Goal: Task Accomplishment & Management: Use online tool/utility

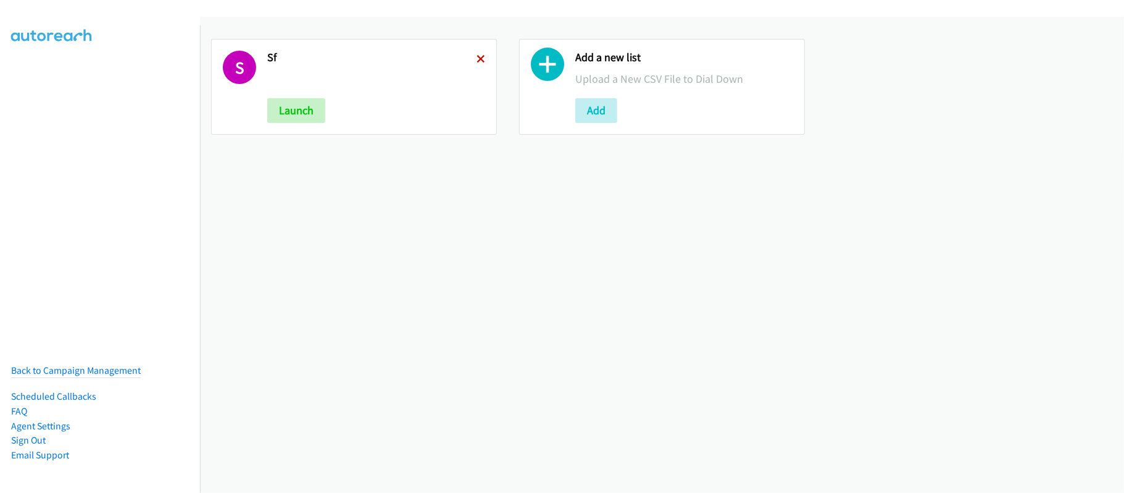
click at [477, 56] on icon at bounding box center [481, 60] width 9 height 9
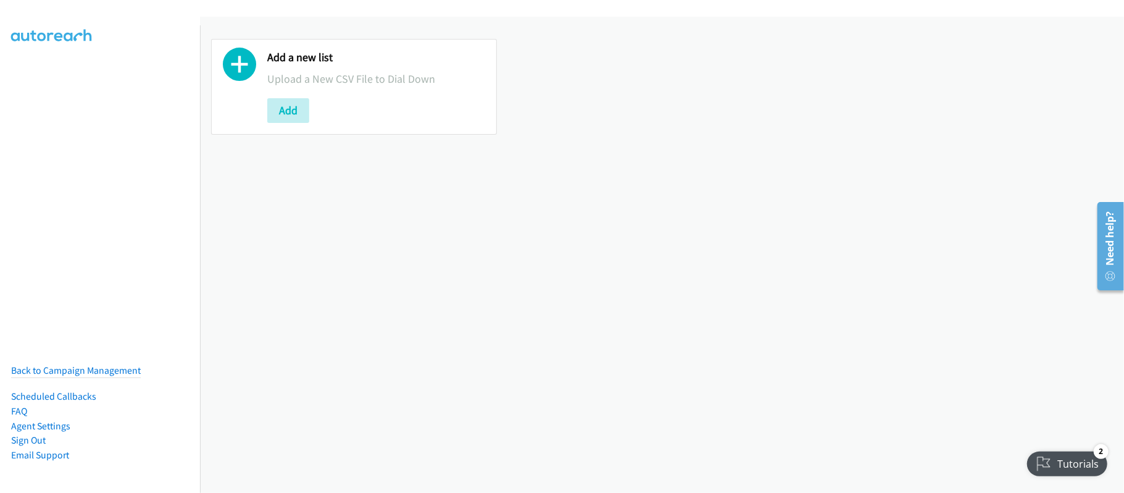
click at [411, 282] on div "Add a new list Upload a New CSV File to Dial Down Add" at bounding box center [662, 255] width 924 height 476
click at [410, 307] on div "Add a new list Upload a New CSV File to Dial Down Add" at bounding box center [662, 255] width 924 height 476
click at [503, 233] on div "Add a new list Upload a New CSV File to Dial Down Add" at bounding box center [662, 255] width 924 height 476
click at [643, 284] on div "Add a new list Upload a New CSV File to Dial Down Add" at bounding box center [662, 255] width 924 height 476
click at [509, 287] on div "Add a new list Upload a New CSV File to Dial Down Add" at bounding box center [662, 255] width 924 height 476
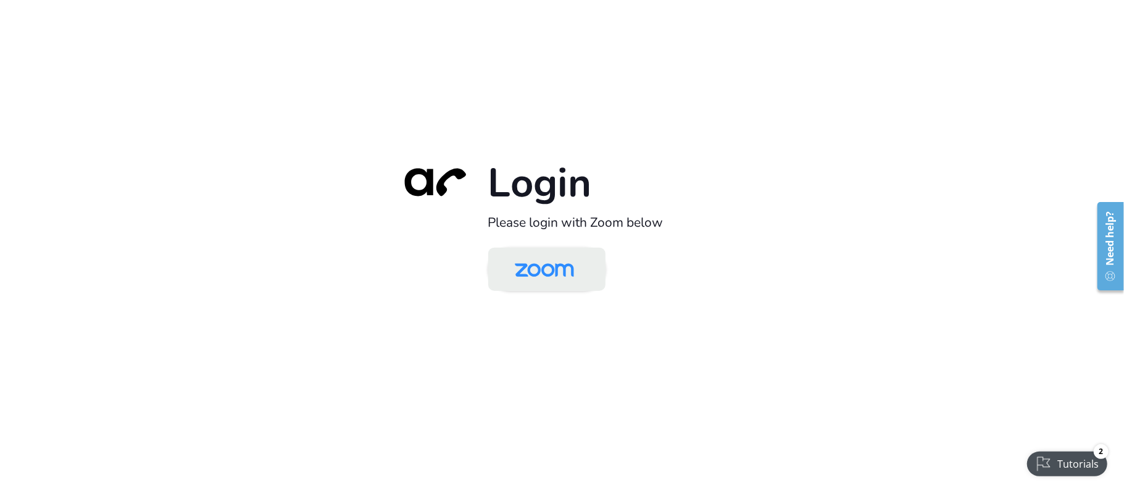
click at [554, 257] on img at bounding box center [544, 270] width 85 height 40
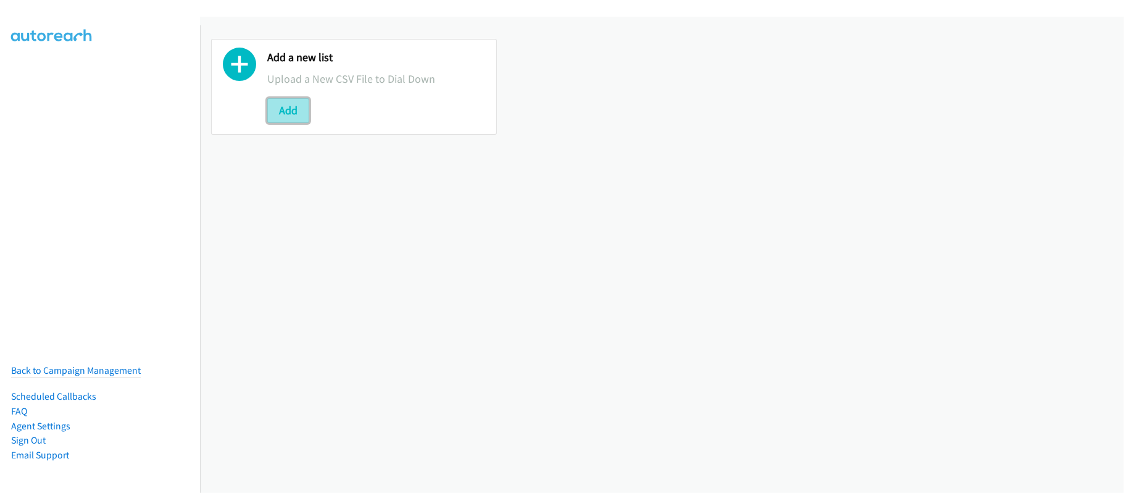
click at [307, 112] on button "Add" at bounding box center [288, 110] width 42 height 25
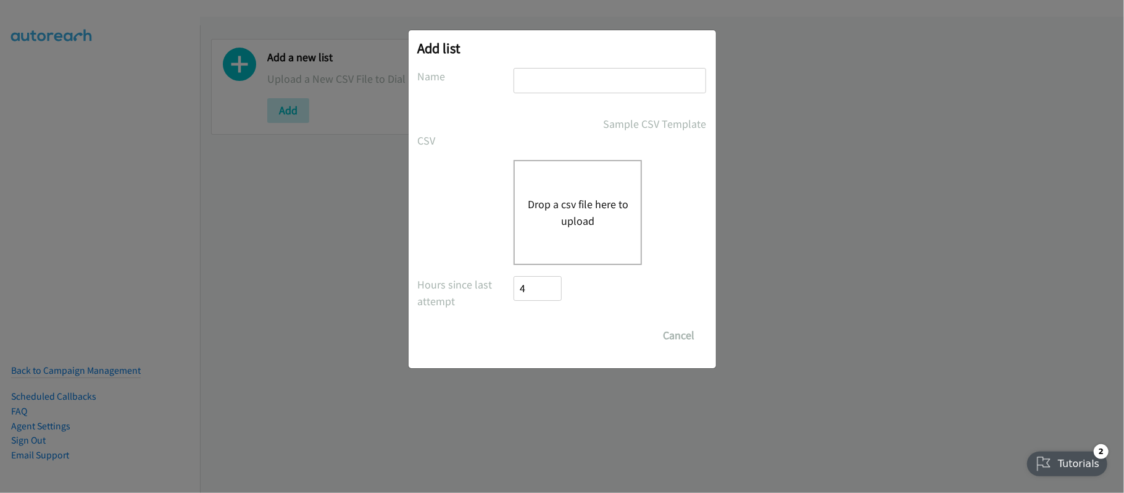
click at [593, 88] on input "text" at bounding box center [610, 80] width 193 height 25
type input "SF"
click at [584, 222] on button "Drop a csv file here to upload" at bounding box center [577, 212] width 101 height 33
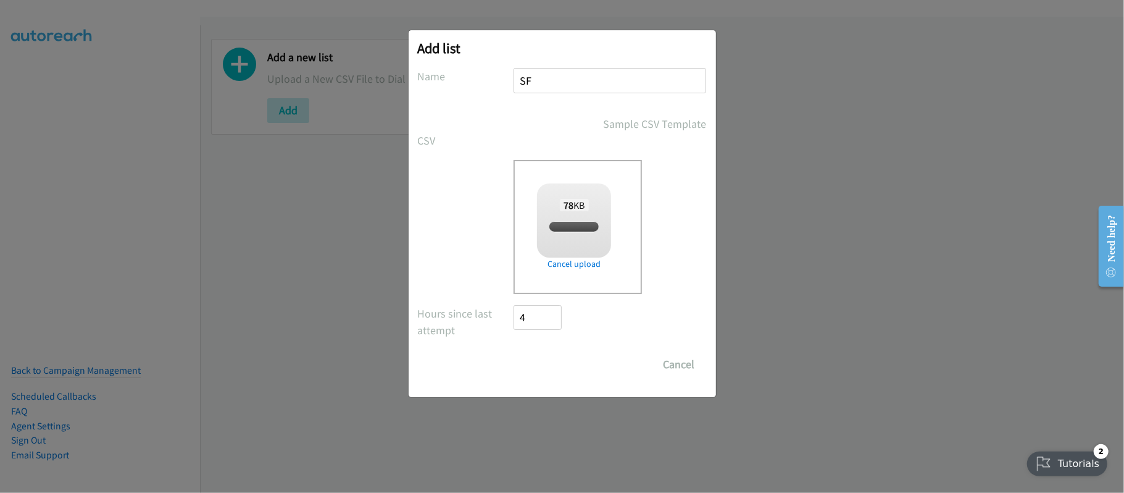
checkbox input "true"
click at [541, 364] on input "Save List" at bounding box center [546, 364] width 65 height 25
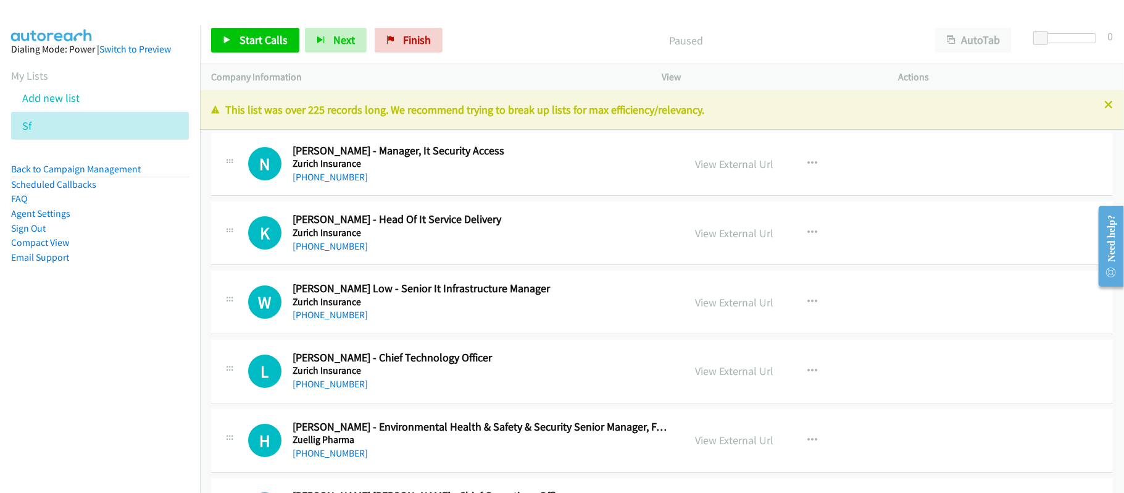
click at [478, 176] on div "[PHONE_NUMBER]" at bounding box center [480, 177] width 375 height 15
click at [708, 156] on div "View External Url" at bounding box center [735, 164] width 78 height 17
click at [706, 161] on link "View External Url" at bounding box center [735, 164] width 78 height 14
drag, startPoint x: 339, startPoint y: 174, endPoint x: 405, endPoint y: 180, distance: 66.3
click at [339, 174] on link "[PHONE_NUMBER]" at bounding box center [330, 177] width 75 height 12
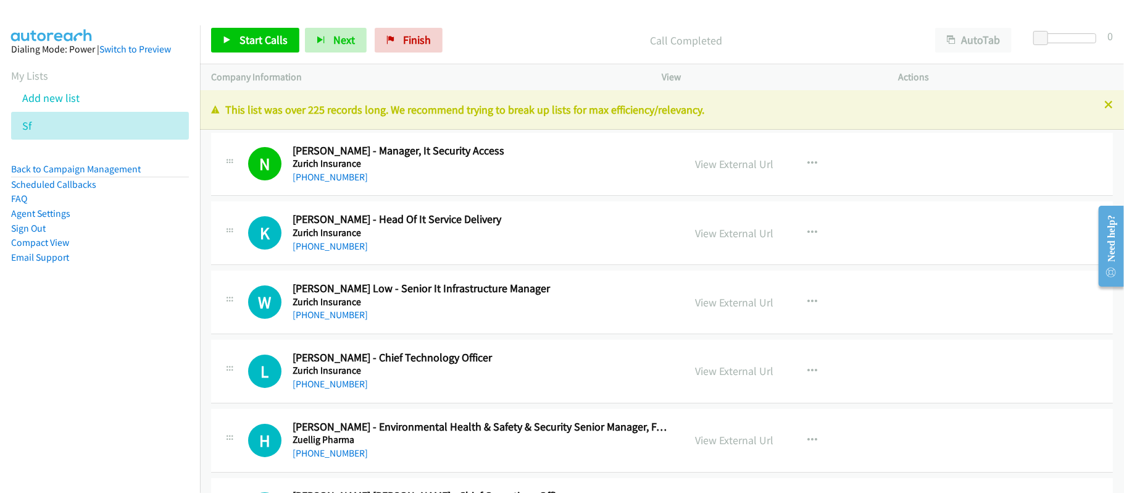
click at [334, 247] on link "[PHONE_NUMBER]" at bounding box center [330, 246] width 75 height 12
drag, startPoint x: 328, startPoint y: 317, endPoint x: 396, endPoint y: 309, distance: 67.8
click at [328, 317] on link "[PHONE_NUMBER]" at bounding box center [330, 315] width 75 height 12
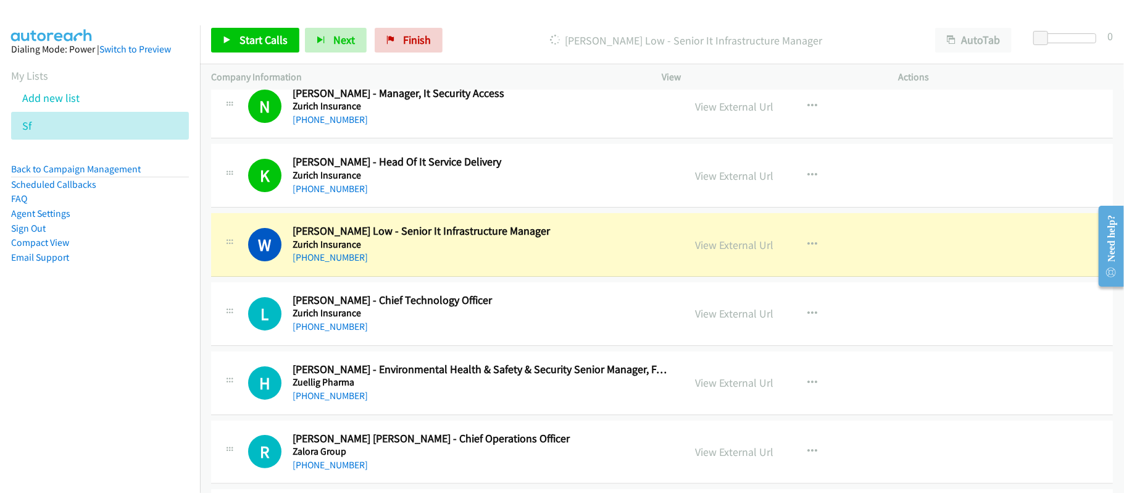
scroll to position [82, 0]
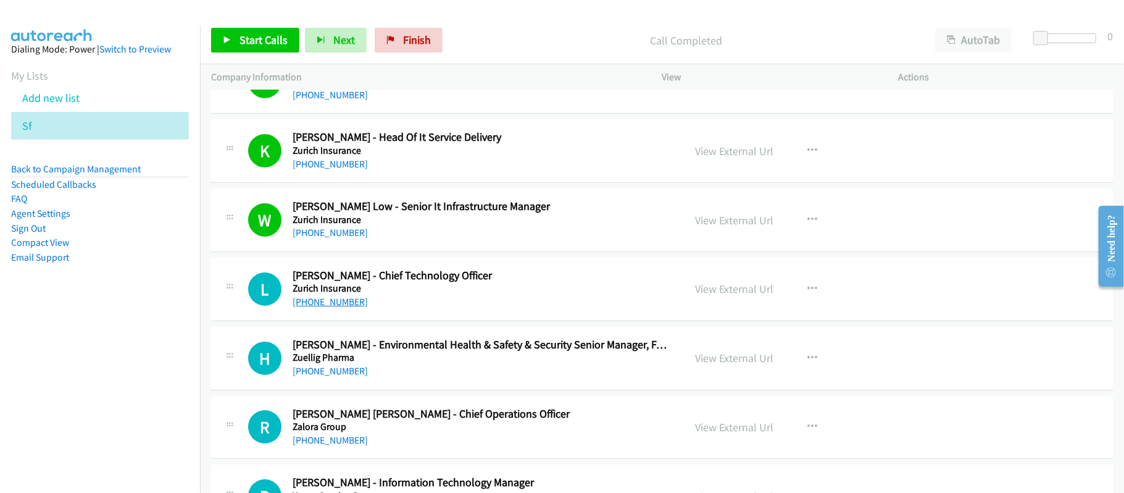
click at [325, 299] on link "[PHONE_NUMBER]" at bounding box center [330, 302] width 75 height 12
click at [499, 324] on td "H Callback Scheduled [PERSON_NAME] - Environmental Health & Safety & Security S…" at bounding box center [662, 358] width 924 height 69
drag, startPoint x: 324, startPoint y: 370, endPoint x: 420, endPoint y: 370, distance: 96.9
click at [324, 370] on link "[PHONE_NUMBER]" at bounding box center [330, 371] width 75 height 12
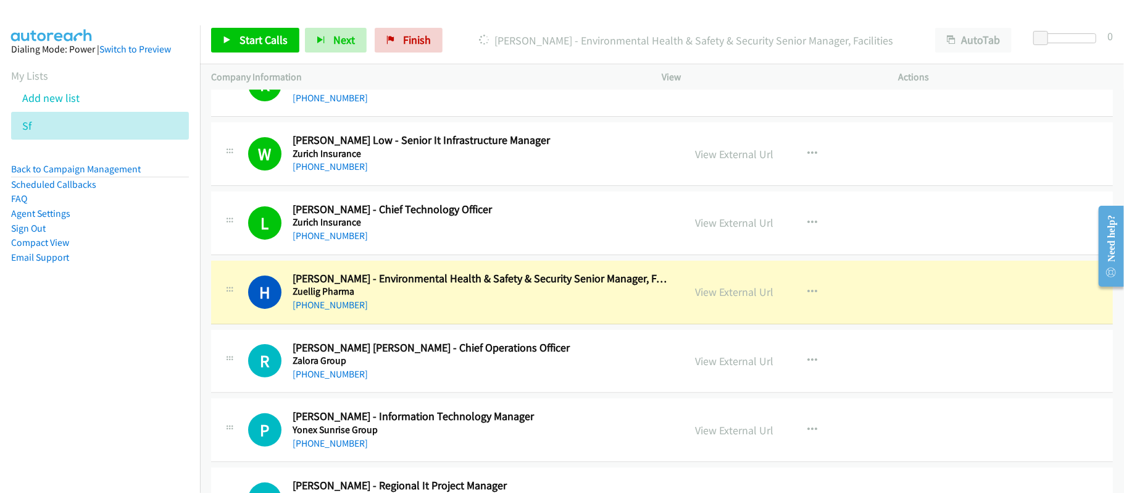
scroll to position [247, 0]
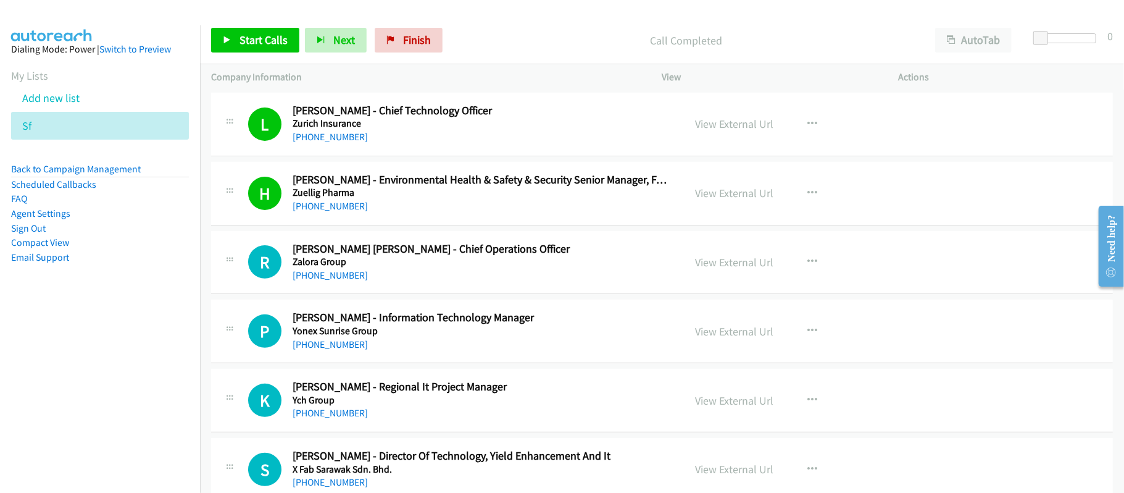
drag, startPoint x: 334, startPoint y: 279, endPoint x: 378, endPoint y: 279, distance: 43.8
click at [334, 279] on link "[PHONE_NUMBER]" at bounding box center [330, 275] width 75 height 12
click at [344, 341] on link "[PHONE_NUMBER]" at bounding box center [330, 344] width 75 height 12
click at [517, 347] on div "[PHONE_NUMBER]" at bounding box center [480, 344] width 375 height 15
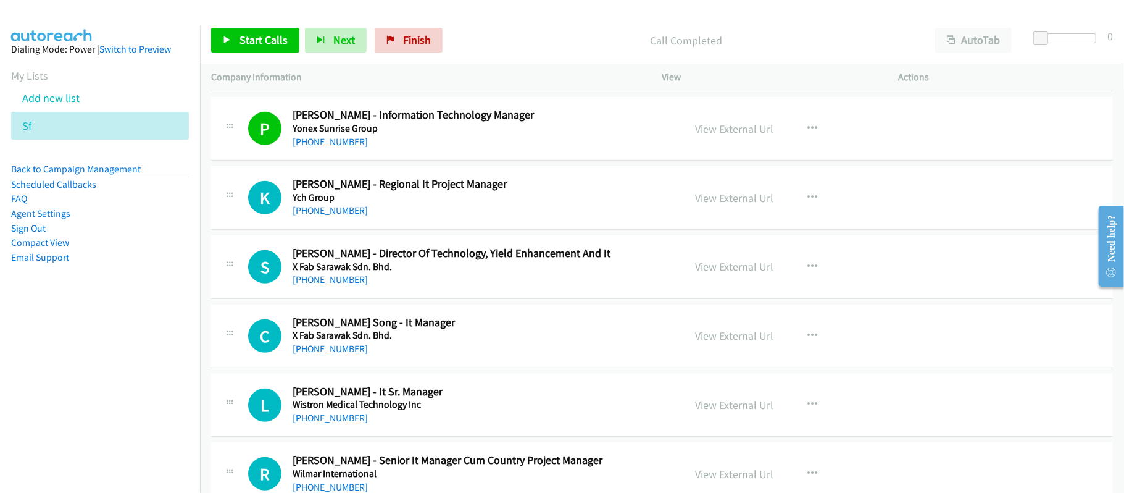
scroll to position [494, 0]
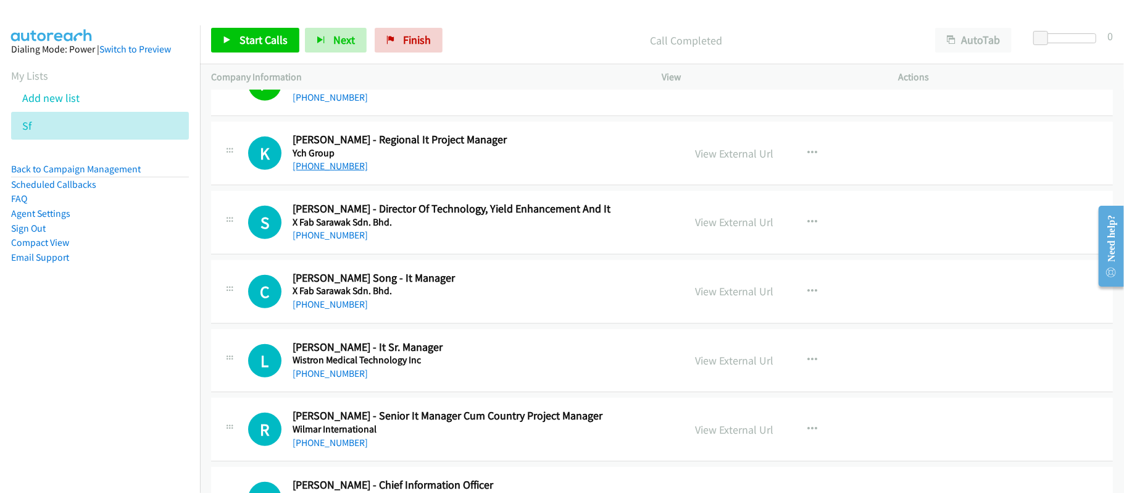
click at [332, 165] on link "[PHONE_NUMBER]" at bounding box center [330, 166] width 75 height 12
click at [380, 253] on div "S Callback Scheduled [PERSON_NAME] - Director Of Technology, Yield Enhancement …" at bounding box center [662, 223] width 902 height 64
click at [322, 238] on link "[PHONE_NUMBER]" at bounding box center [330, 235] width 75 height 12
click at [326, 299] on div "[PHONE_NUMBER]" at bounding box center [480, 304] width 375 height 15
drag, startPoint x: 326, startPoint y: 304, endPoint x: 382, endPoint y: 314, distance: 56.4
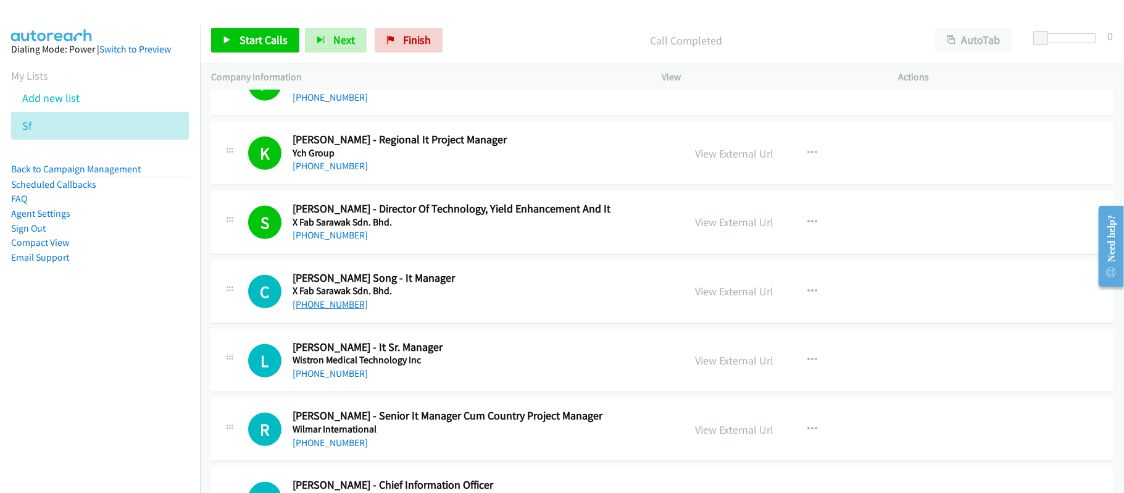
click at [333, 306] on link "[PHONE_NUMBER]" at bounding box center [330, 304] width 75 height 12
drag, startPoint x: 336, startPoint y: 370, endPoint x: 420, endPoint y: 368, distance: 83.4
click at [336, 370] on link "[PHONE_NUMBER]" at bounding box center [330, 373] width 75 height 12
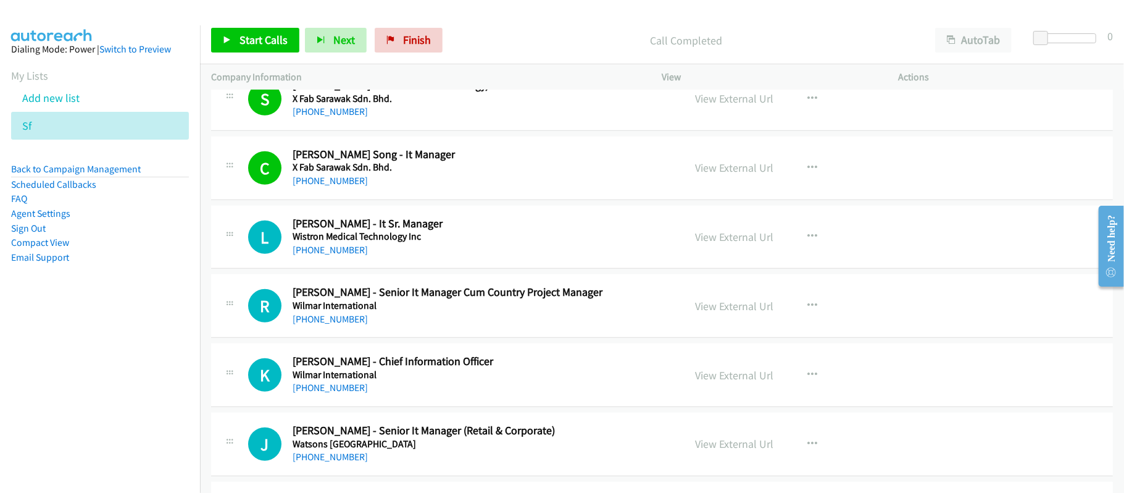
scroll to position [658, 0]
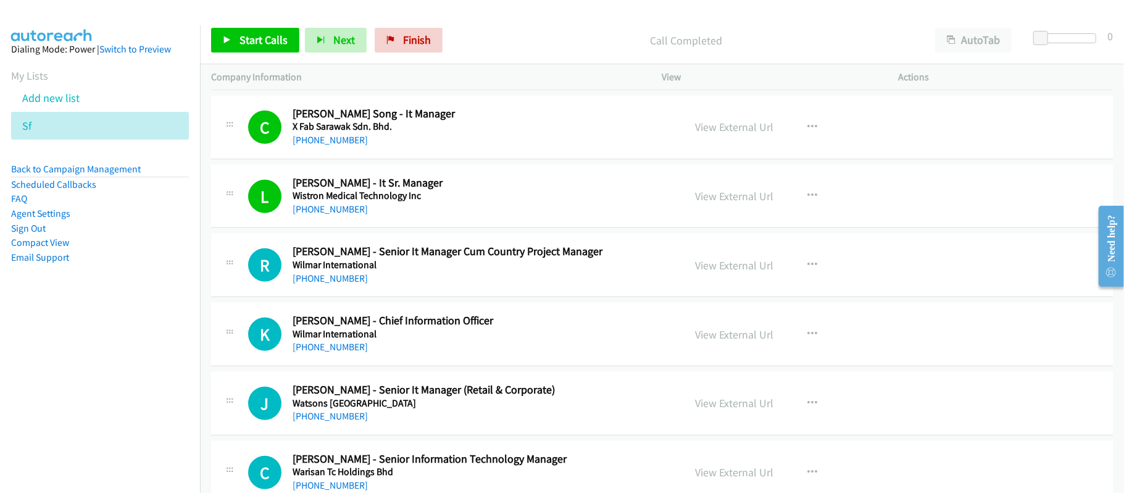
click at [425, 277] on div "[PHONE_NUMBER]" at bounding box center [480, 278] width 375 height 15
click at [336, 280] on link "[PHONE_NUMBER]" at bounding box center [330, 278] width 75 height 12
drag, startPoint x: 345, startPoint y: 349, endPoint x: 490, endPoint y: 351, distance: 145.1
click at [345, 349] on link "[PHONE_NUMBER]" at bounding box center [330, 347] width 75 height 12
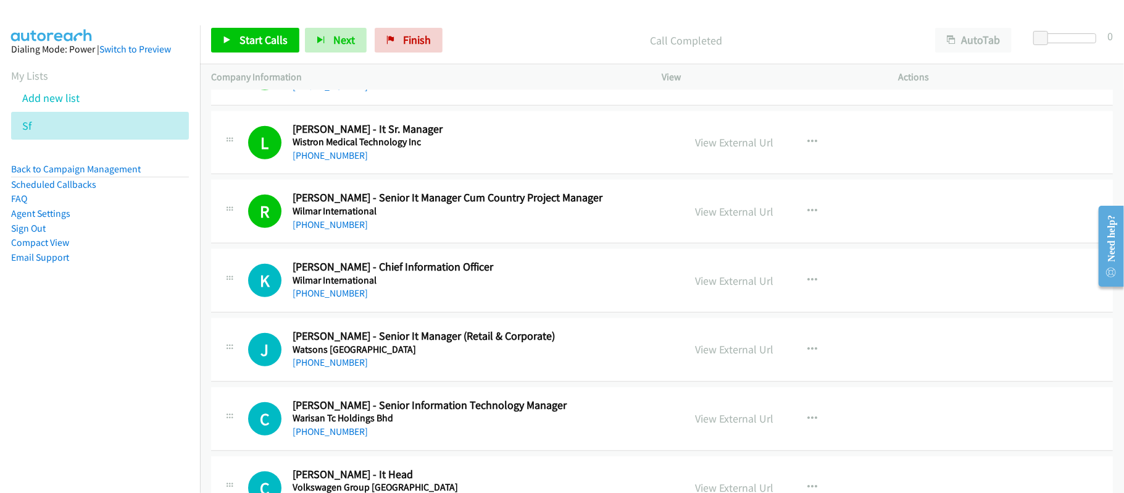
scroll to position [741, 0]
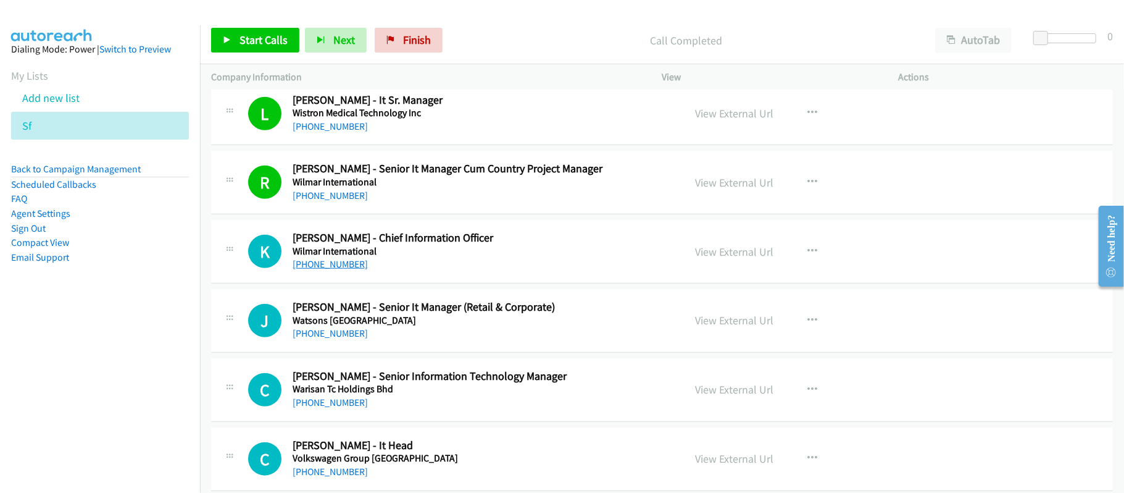
click at [327, 265] on link "[PHONE_NUMBER]" at bounding box center [330, 264] width 75 height 12
click at [319, 270] on link "[PHONE_NUMBER]" at bounding box center [330, 264] width 75 height 12
drag, startPoint x: 337, startPoint y: 331, endPoint x: 450, endPoint y: 343, distance: 113.7
click at [337, 331] on link "[PHONE_NUMBER]" at bounding box center [330, 333] width 75 height 12
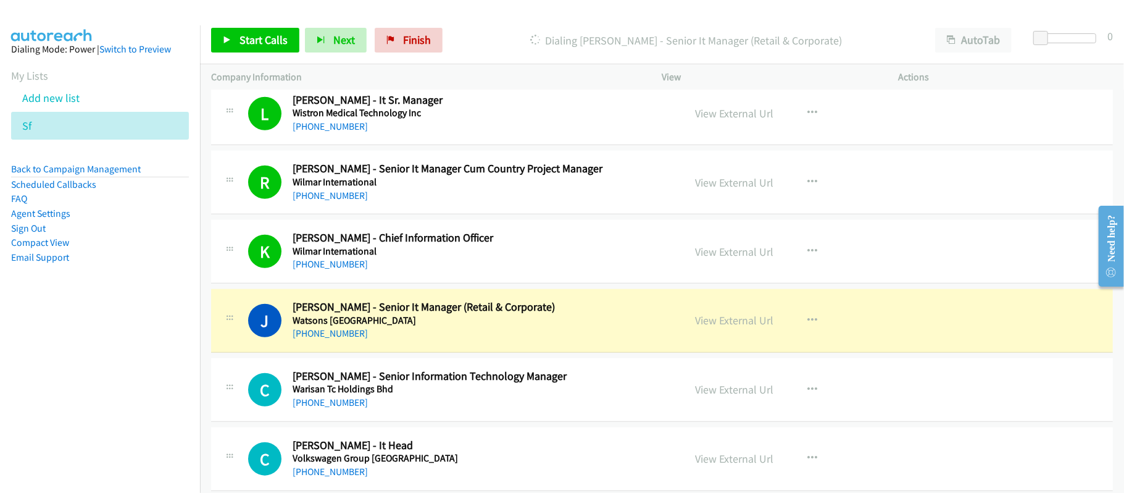
scroll to position [823, 0]
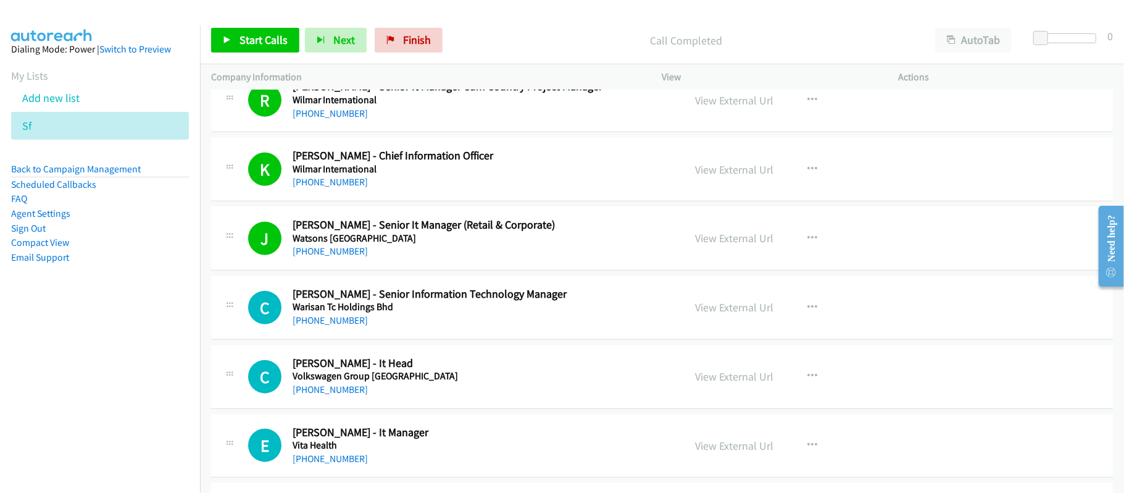
drag, startPoint x: 331, startPoint y: 327, endPoint x: 452, endPoint y: 335, distance: 121.2
click at [331, 326] on link "[PHONE_NUMBER]" at bounding box center [330, 320] width 75 height 12
click at [461, 378] on h5 "Volkswagen Group [GEOGRAPHIC_DATA]" at bounding box center [480, 376] width 375 height 12
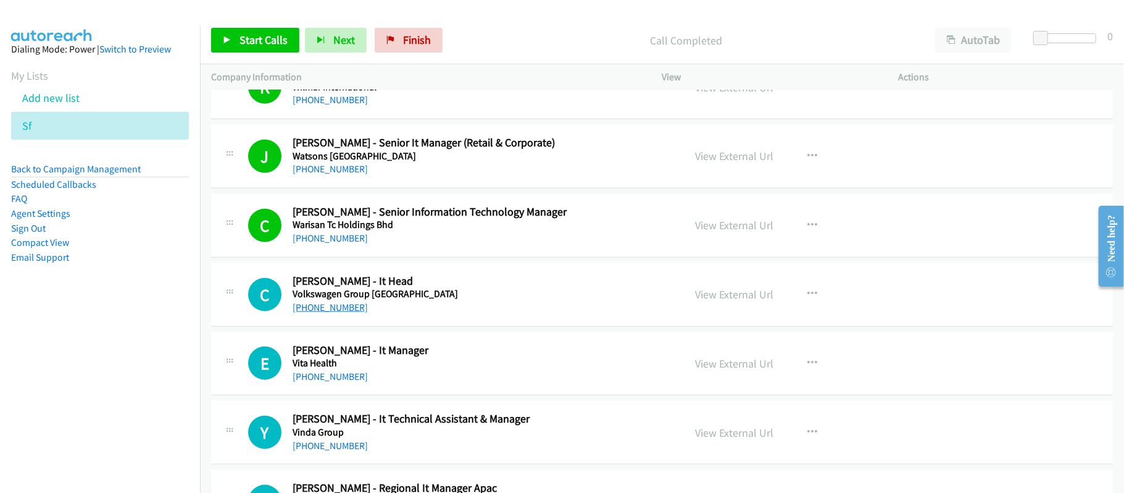
click at [339, 313] on link "[PHONE_NUMBER]" at bounding box center [330, 307] width 75 height 12
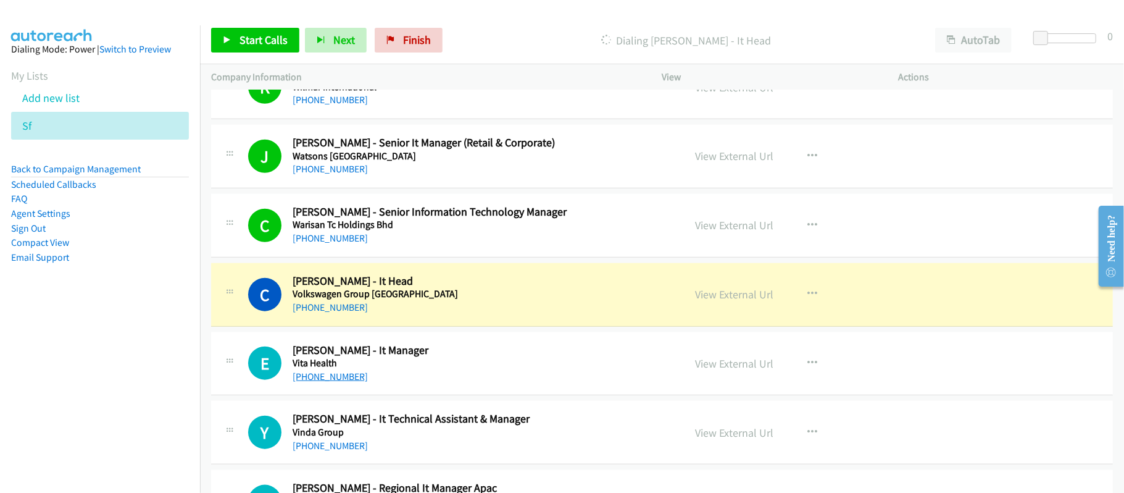
click at [341, 382] on link "[PHONE_NUMBER]" at bounding box center [330, 376] width 75 height 12
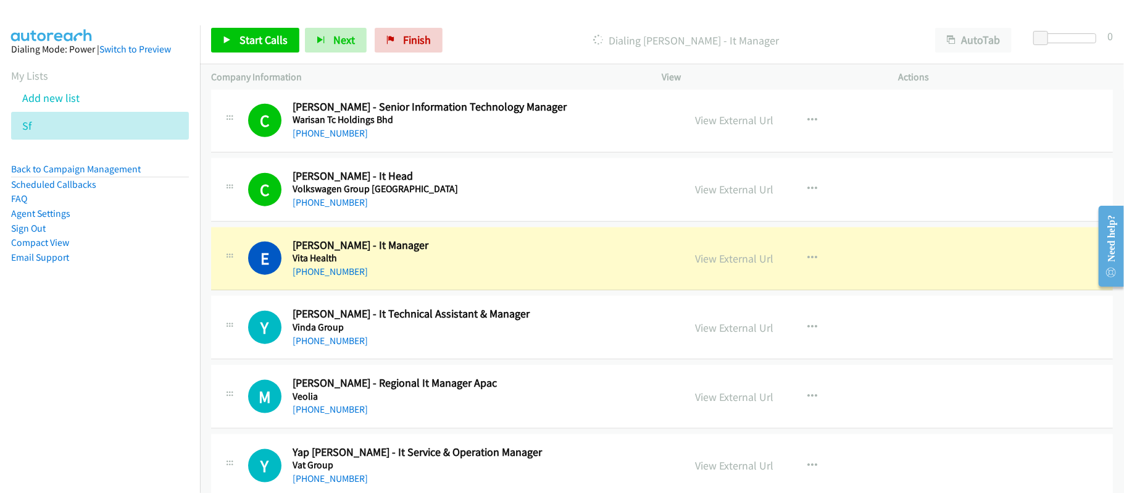
scroll to position [1152, 0]
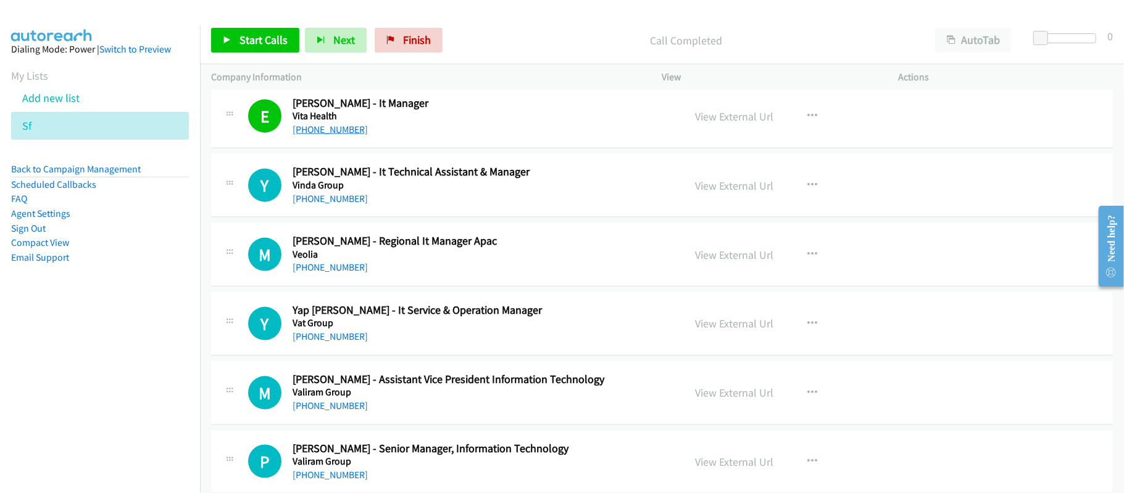
click at [324, 135] on link "[PHONE_NUMBER]" at bounding box center [330, 129] width 75 height 12
click at [401, 188] on h5 "Vinda Group" at bounding box center [480, 185] width 375 height 12
click at [314, 130] on link "[PHONE_NUMBER]" at bounding box center [330, 129] width 75 height 12
drag, startPoint x: 319, startPoint y: 195, endPoint x: 341, endPoint y: 198, distance: 22.4
click at [319, 195] on link "[PHONE_NUMBER]" at bounding box center [330, 199] width 75 height 12
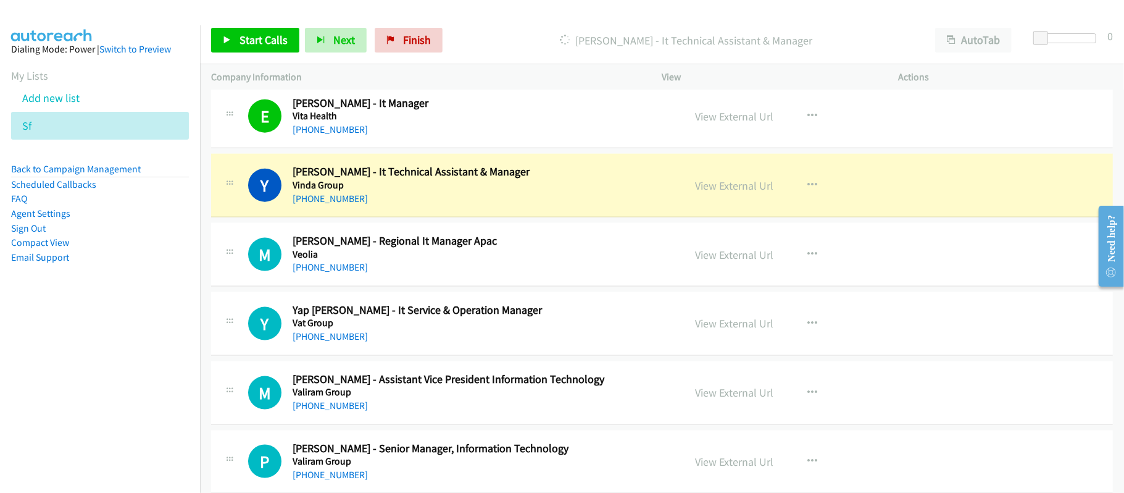
click at [348, 270] on link "[PHONE_NUMBER]" at bounding box center [330, 267] width 75 height 12
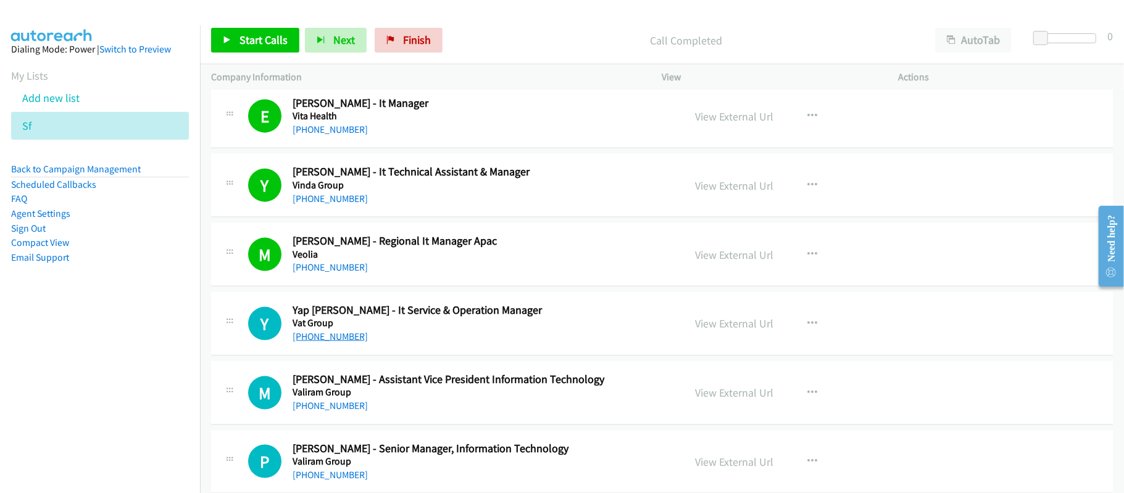
click at [342, 336] on link "[PHONE_NUMBER]" at bounding box center [330, 336] width 75 height 12
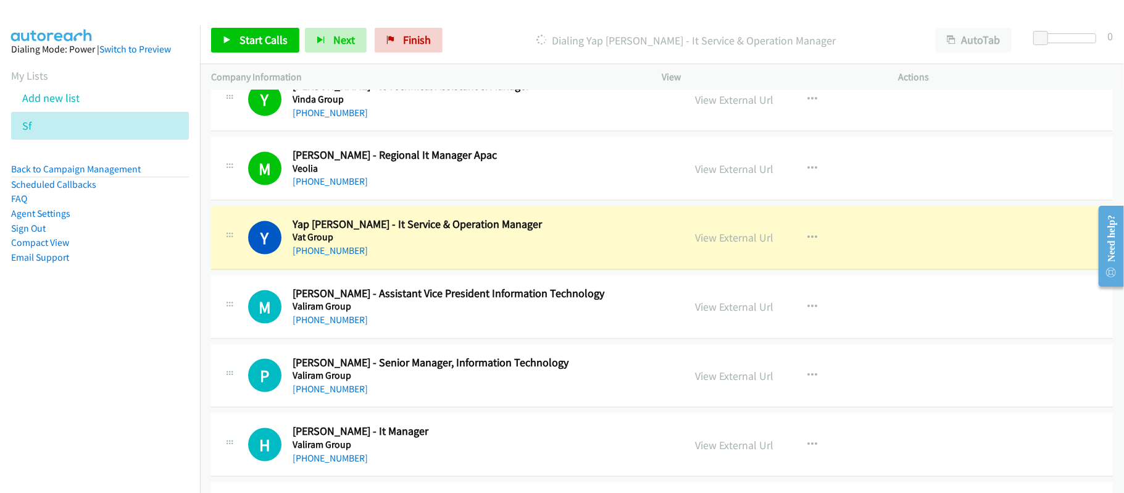
scroll to position [1235, 0]
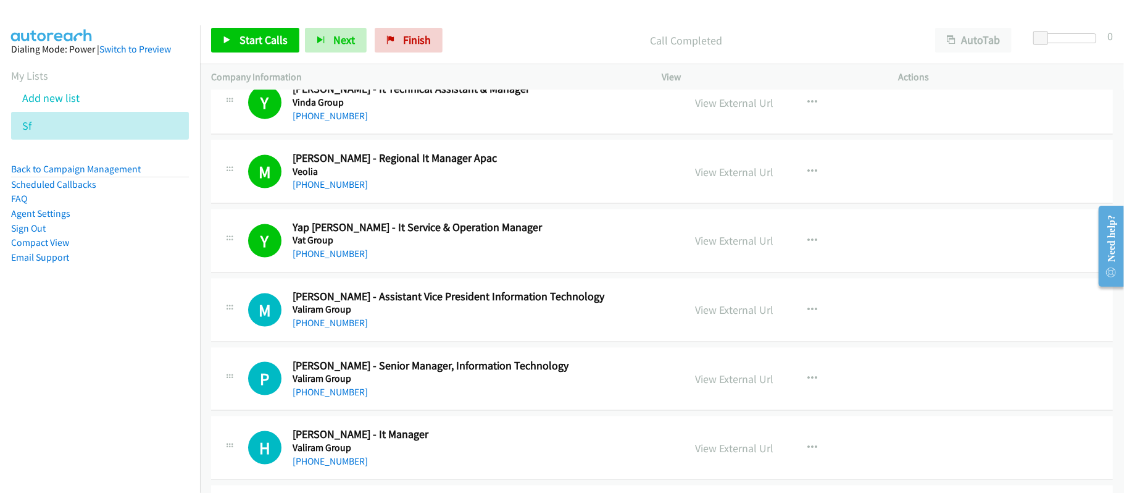
click at [436, 309] on h5 "Valiram Group" at bounding box center [480, 309] width 375 height 12
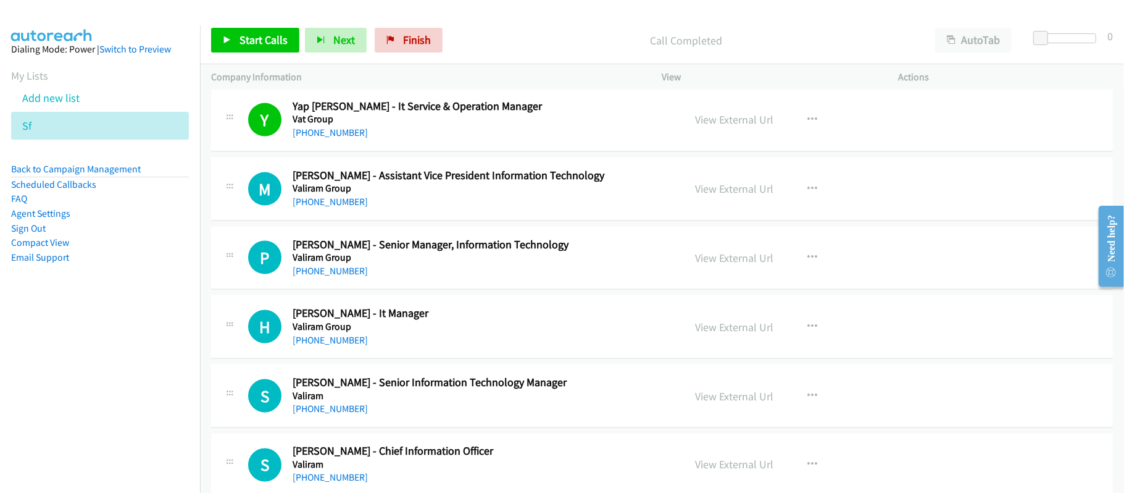
scroll to position [1399, 0]
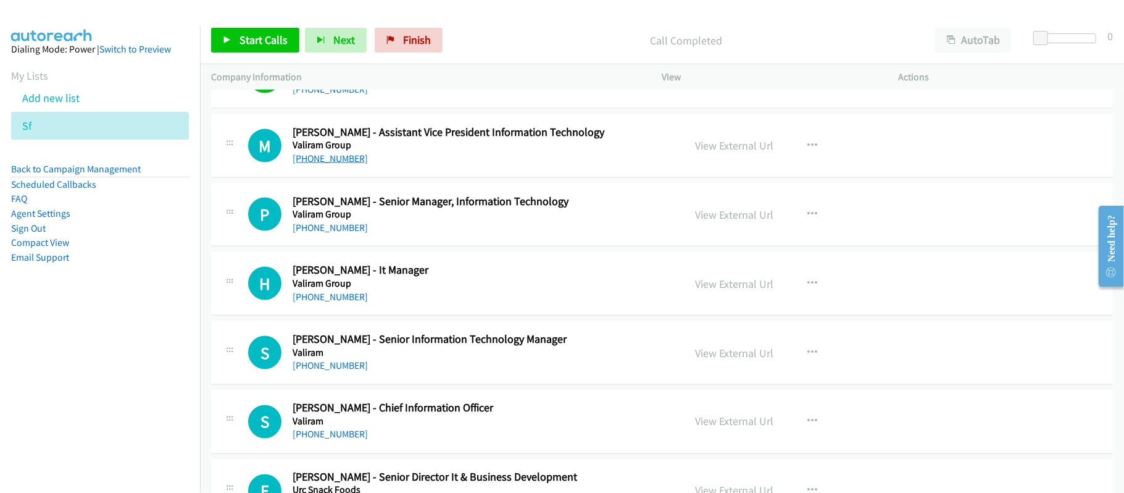
click at [333, 164] on link "[PHONE_NUMBER]" at bounding box center [330, 158] width 75 height 12
click at [389, 209] on h2 "[PERSON_NAME] - Senior Manager, Information Technology" at bounding box center [480, 201] width 375 height 14
click at [338, 233] on link "[PHONE_NUMBER]" at bounding box center [330, 228] width 75 height 12
click at [317, 297] on link "[PHONE_NUMBER]" at bounding box center [330, 297] width 75 height 12
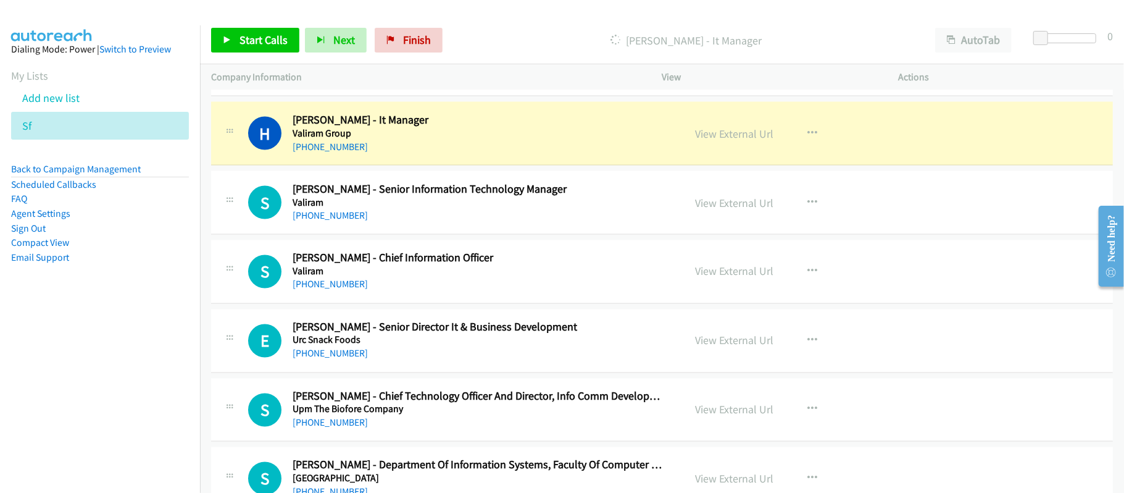
scroll to position [1564, 0]
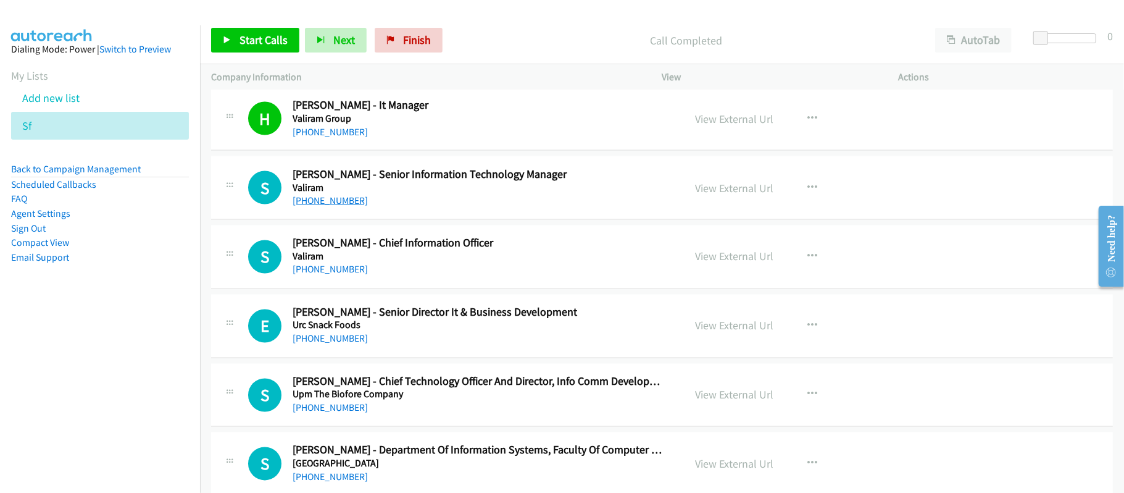
click at [329, 206] on link "[PHONE_NUMBER]" at bounding box center [330, 200] width 75 height 12
drag, startPoint x: 311, startPoint y: 207, endPoint x: 443, endPoint y: 225, distance: 132.6
click at [311, 206] on link "[PHONE_NUMBER]" at bounding box center [330, 200] width 75 height 12
click at [337, 274] on link "[PHONE_NUMBER]" at bounding box center [330, 270] width 75 height 12
drag, startPoint x: 331, startPoint y: 278, endPoint x: 341, endPoint y: 277, distance: 10.6
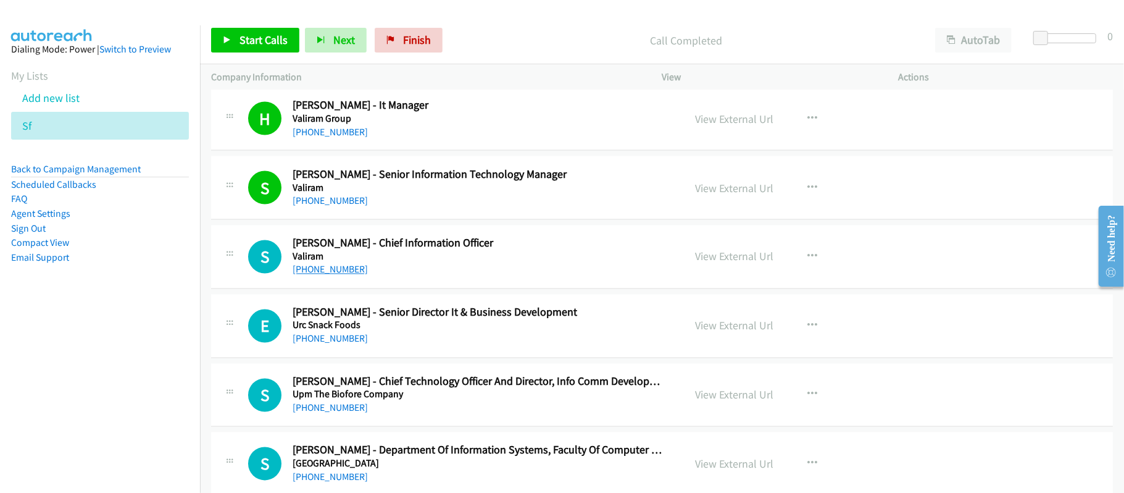
click at [331, 275] on link "[PHONE_NUMBER]" at bounding box center [330, 270] width 75 height 12
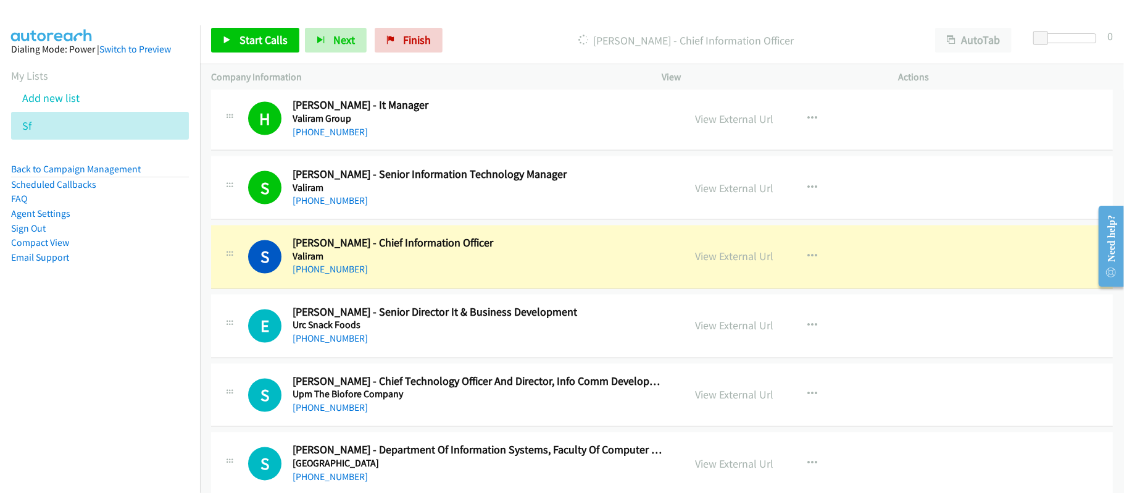
click at [442, 346] on div "[PHONE_NUMBER]" at bounding box center [480, 339] width 375 height 15
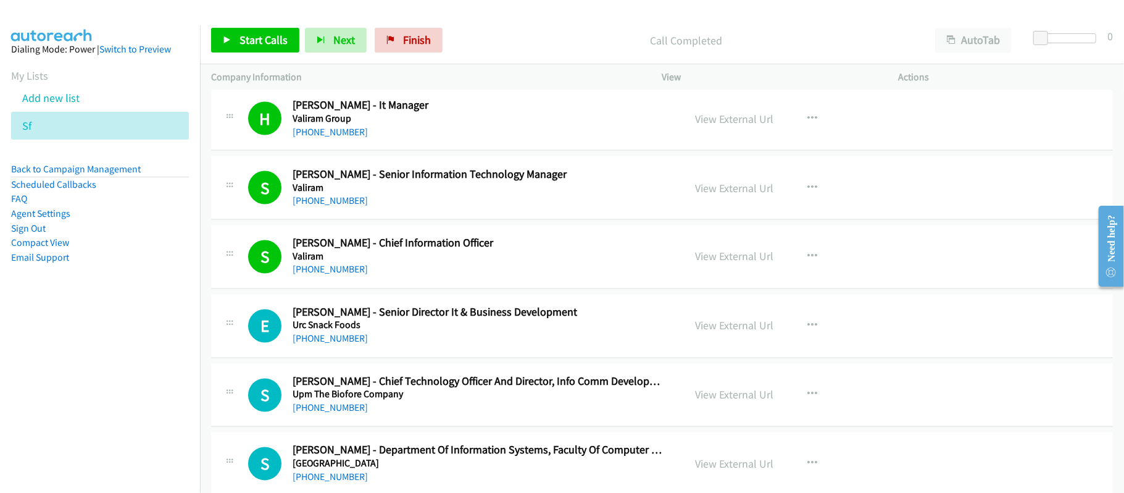
scroll to position [1646, 0]
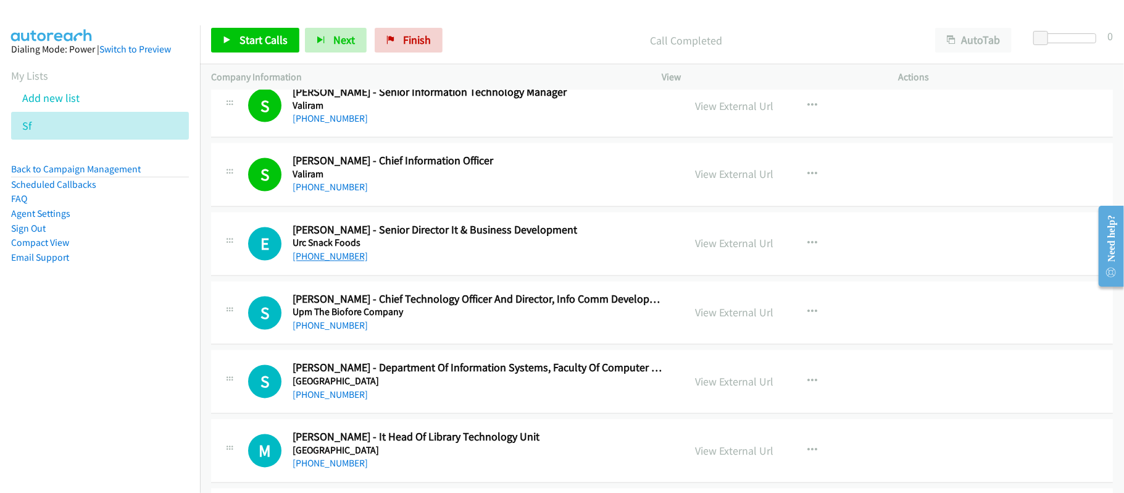
click at [316, 260] on link "[PHONE_NUMBER]" at bounding box center [330, 257] width 75 height 12
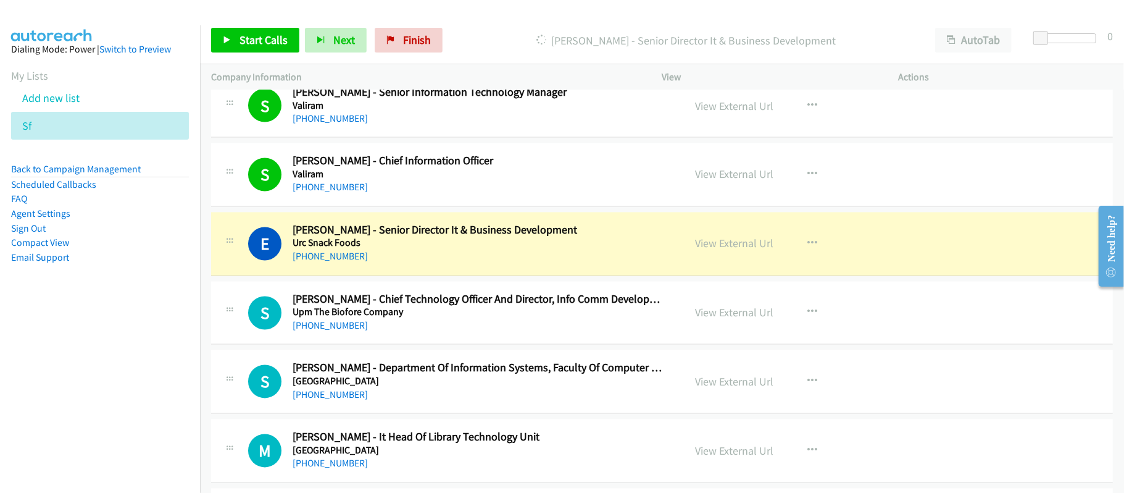
click at [459, 332] on div "[PHONE_NUMBER]" at bounding box center [480, 326] width 375 height 15
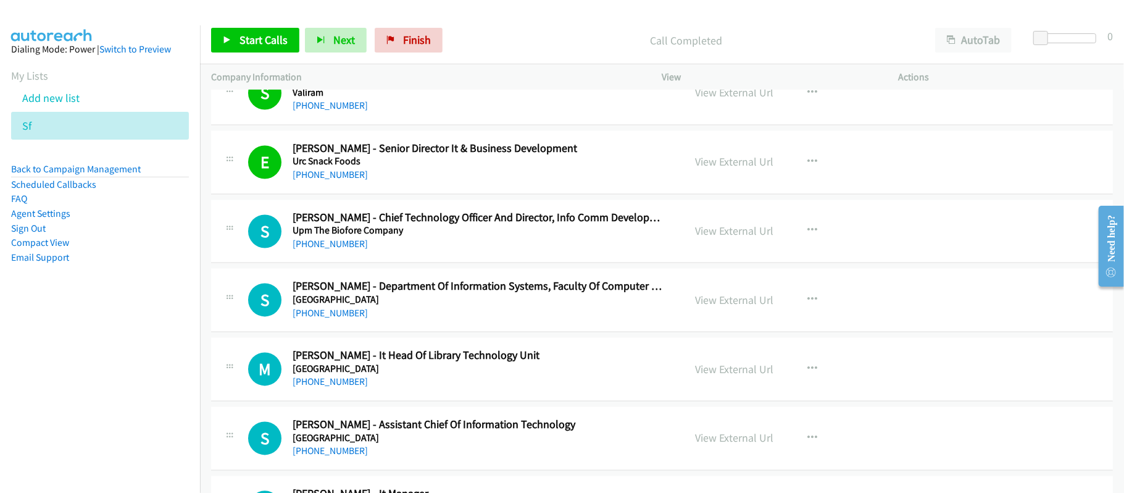
scroll to position [1729, 0]
drag, startPoint x: 319, startPoint y: 250, endPoint x: 349, endPoint y: 247, distance: 29.8
click at [319, 249] on link "[PHONE_NUMBER]" at bounding box center [330, 243] width 75 height 12
click at [433, 340] on td "M Callback Scheduled [PERSON_NAME] - It Head Of Library Technology [GEOGRAPHIC_…" at bounding box center [662, 368] width 924 height 69
click at [322, 318] on link "[PHONE_NUMBER]" at bounding box center [330, 312] width 75 height 12
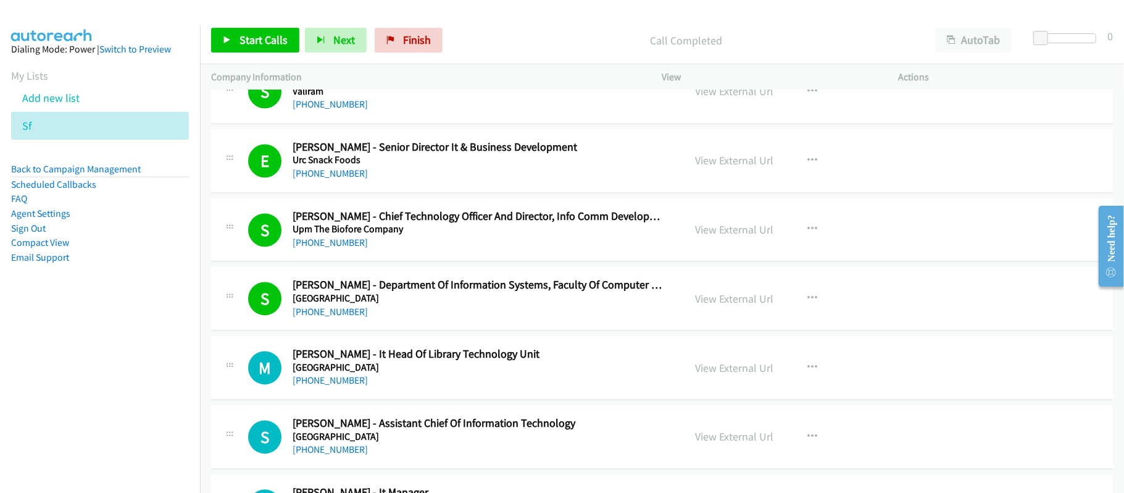
click at [383, 400] on div "M Callback Scheduled [PERSON_NAME] - It Head Of Library Technology [GEOGRAPHIC_…" at bounding box center [662, 368] width 902 height 64
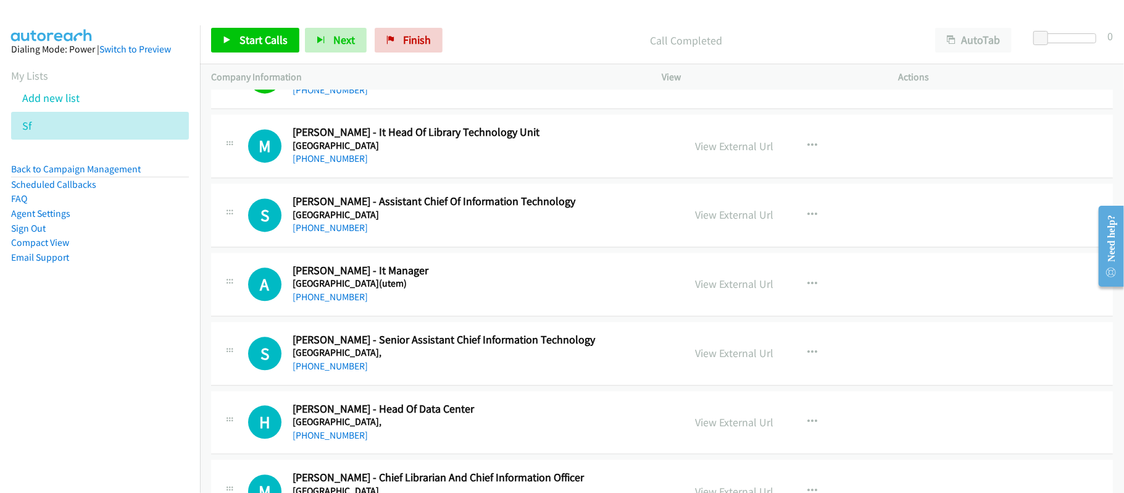
scroll to position [1976, 0]
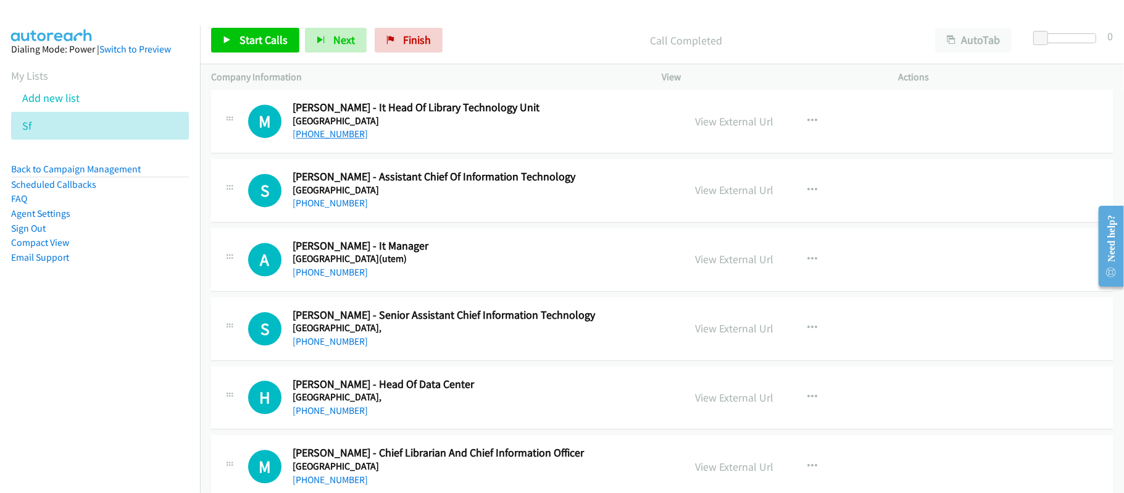
click at [354, 137] on link "[PHONE_NUMBER]" at bounding box center [330, 134] width 75 height 12
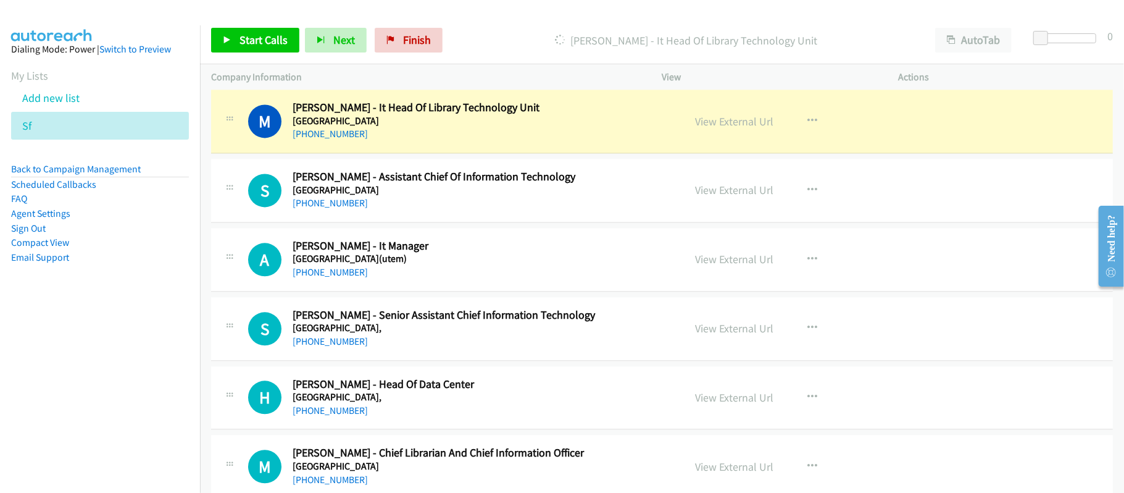
click at [470, 218] on div "S Callback Scheduled [PERSON_NAME] - Assistant Chief Of Information Technology …" at bounding box center [662, 191] width 902 height 64
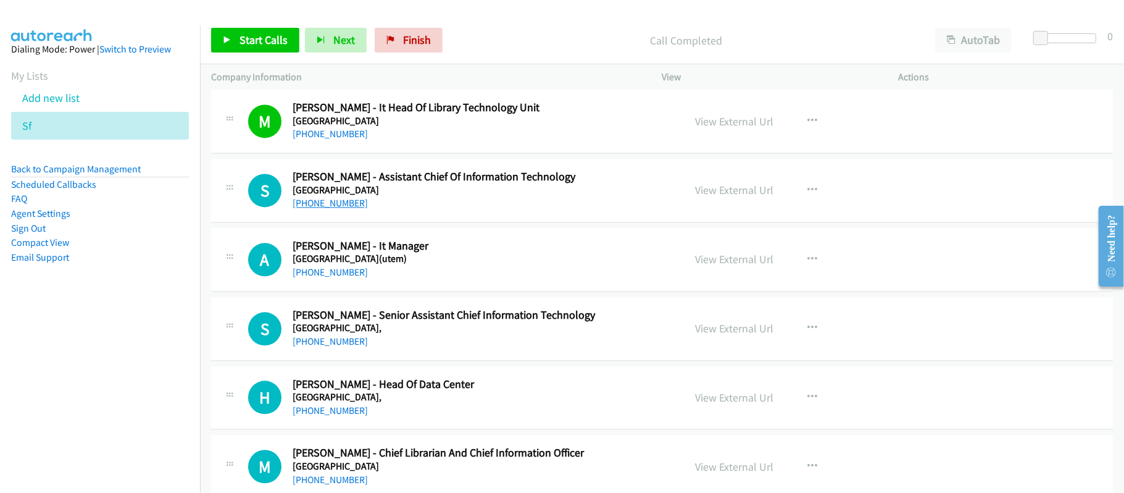
click at [324, 209] on link "[PHONE_NUMBER]" at bounding box center [330, 203] width 75 height 12
click at [450, 211] on div "[PHONE_NUMBER]" at bounding box center [480, 203] width 375 height 15
click at [342, 278] on link "[PHONE_NUMBER]" at bounding box center [330, 272] width 75 height 12
click at [401, 356] on div "S Callback Scheduled [PERSON_NAME] - Senior Assistant Chief Information Technol…" at bounding box center [662, 329] width 902 height 64
click at [344, 347] on link "[PHONE_NUMBER]" at bounding box center [330, 341] width 75 height 12
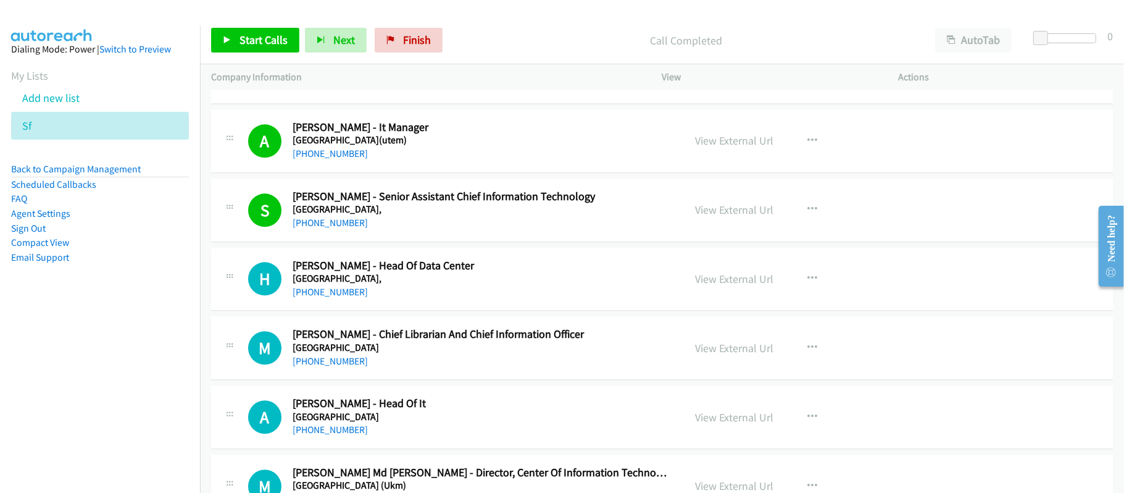
scroll to position [2140, 0]
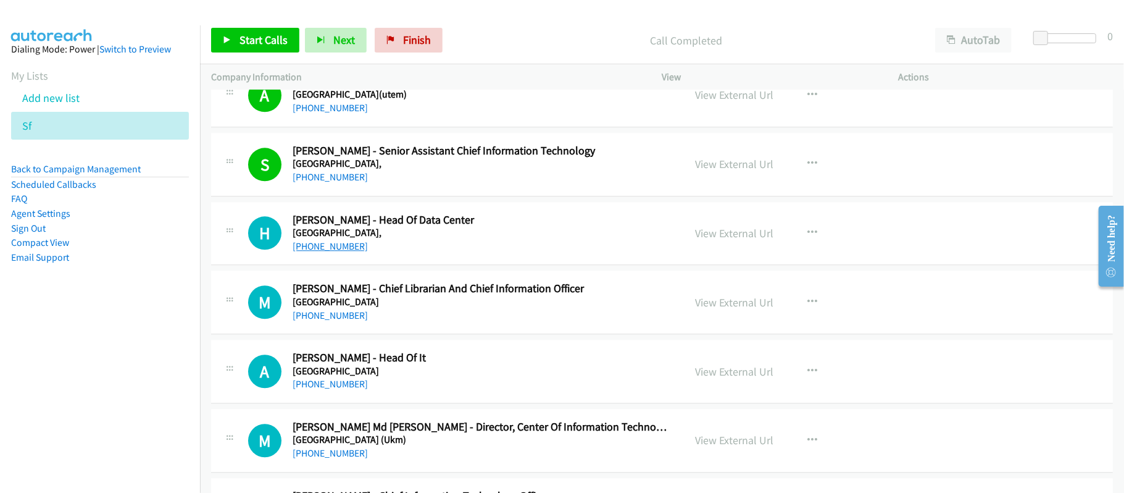
click at [341, 247] on link "[PHONE_NUMBER]" at bounding box center [330, 246] width 75 height 12
drag, startPoint x: 436, startPoint y: 275, endPoint x: 478, endPoint y: 274, distance: 42.0
click at [436, 275] on td "M Callback Scheduled [PERSON_NAME] - Chief Librarian And Chief Information Offi…" at bounding box center [662, 302] width 924 height 69
click at [709, 240] on link "View External Url" at bounding box center [735, 233] width 78 height 14
drag, startPoint x: 339, startPoint y: 325, endPoint x: 349, endPoint y: 326, distance: 10.0
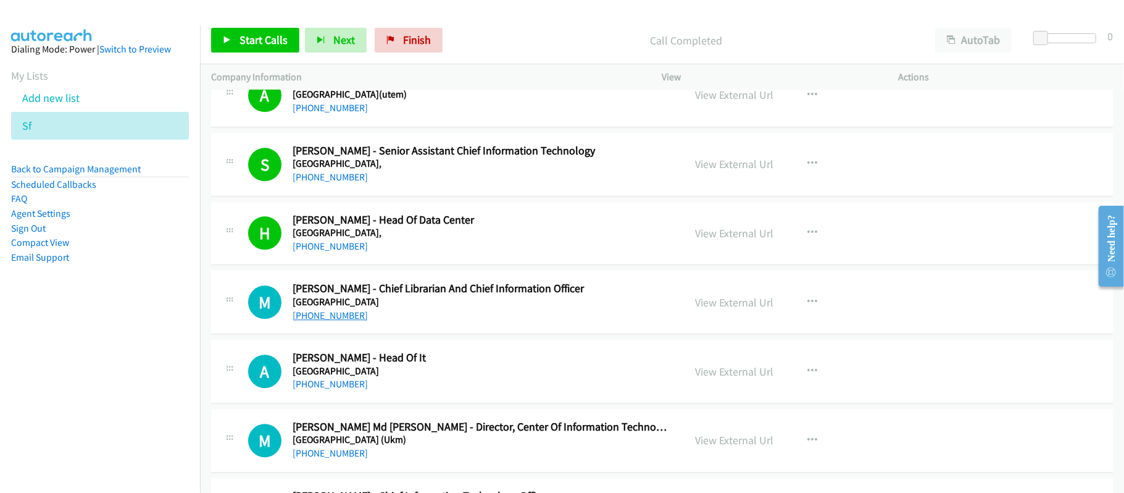
click at [339, 321] on link "[PHONE_NUMBER]" at bounding box center [330, 315] width 75 height 12
click at [440, 319] on div "[PHONE_NUMBER]" at bounding box center [480, 315] width 375 height 15
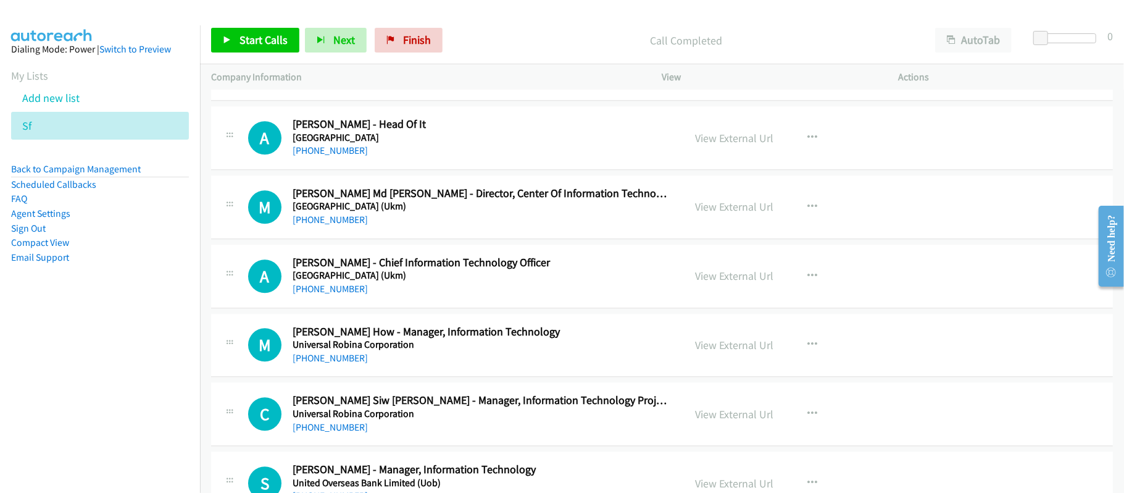
scroll to position [2387, 0]
